Goal: Navigation & Orientation: Find specific page/section

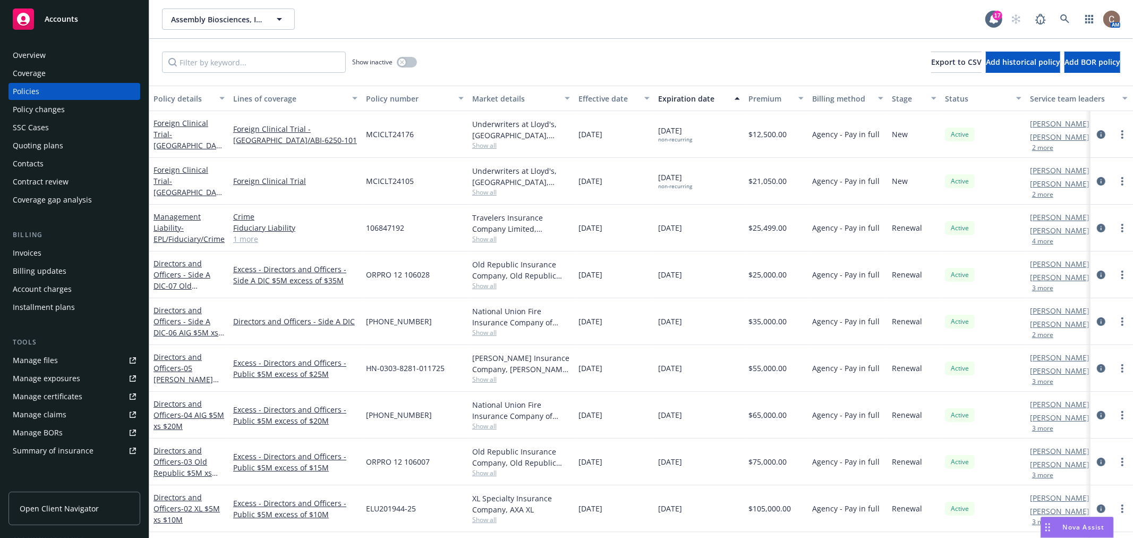
scroll to position [38, 0]
click at [80, 16] on div "Accounts" at bounding box center [74, 18] width 123 height 21
